Goal: Information Seeking & Learning: Stay updated

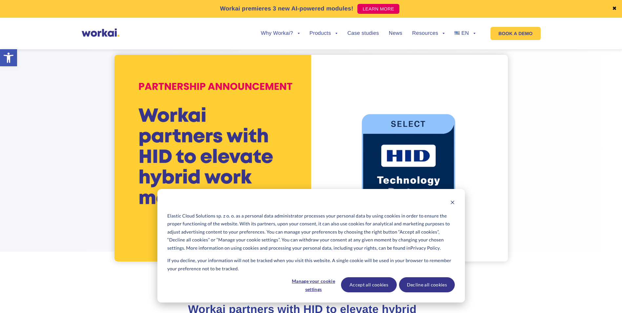
scroll to position [20, 0]
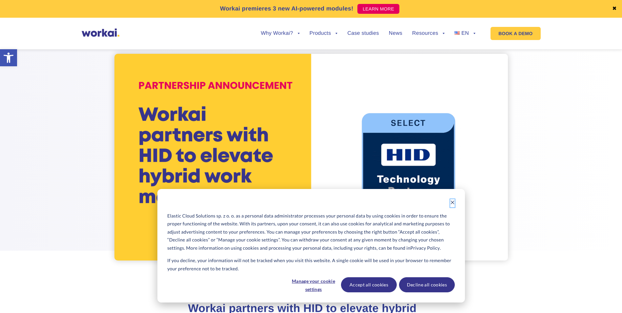
click at [452, 203] on icon "Dismiss cookie banner" at bounding box center [452, 203] width 4 height 4
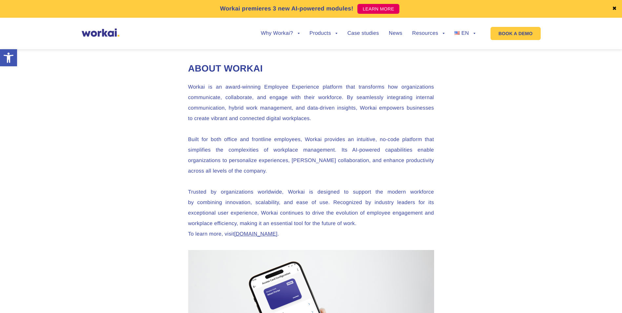
scroll to position [1309, 0]
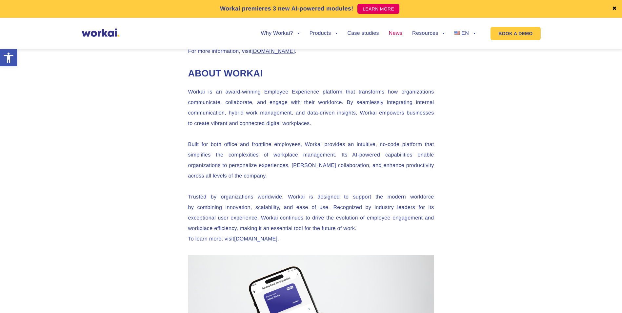
click at [393, 33] on link "News" at bounding box center [395, 33] width 13 height 5
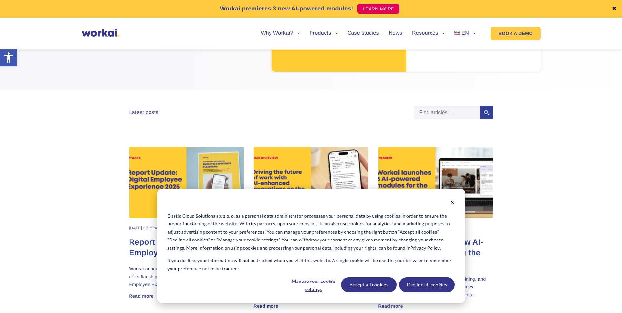
scroll to position [144, 0]
click at [451, 204] on icon "Dismiss cookie banner" at bounding box center [452, 202] width 5 height 5
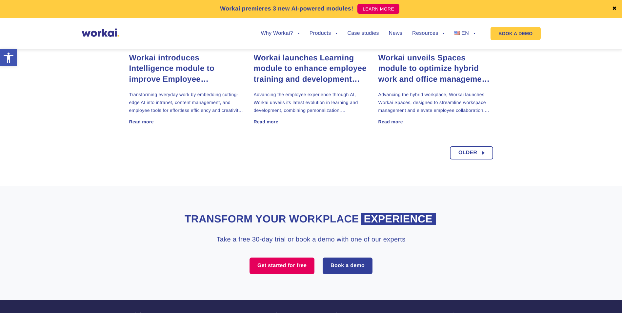
scroll to position [514, 0]
